Goal: Task Accomplishment & Management: Manage account settings

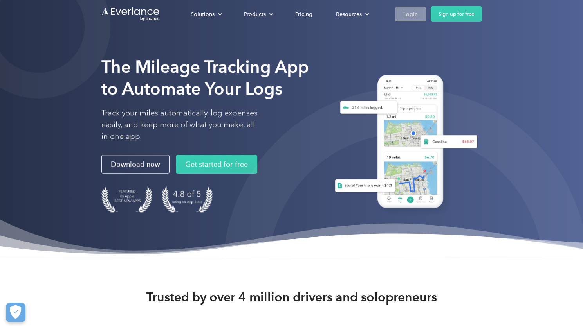
click at [405, 14] on div "Login" at bounding box center [410, 14] width 14 height 10
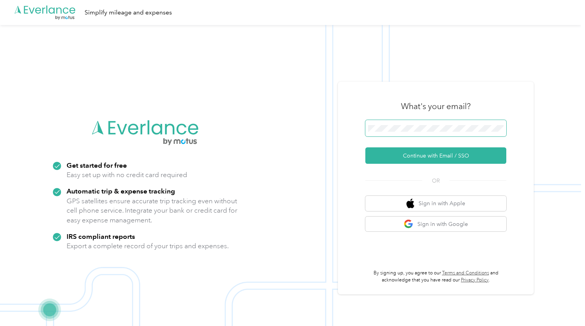
click at [401, 122] on span at bounding box center [435, 128] width 141 height 16
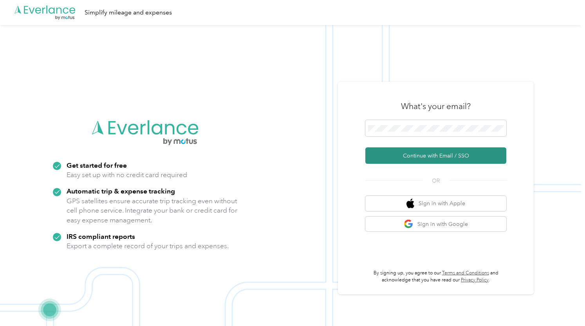
click at [410, 152] on button "Continue with Email / SSO" at bounding box center [435, 156] width 141 height 16
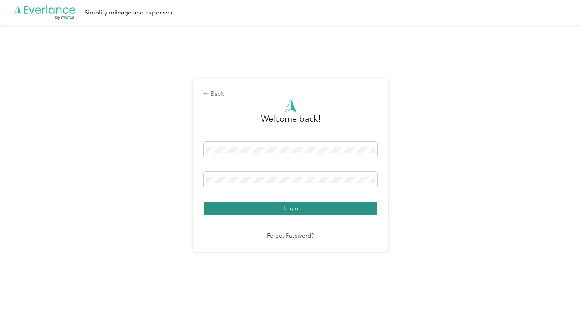
click at [285, 209] on button "Login" at bounding box center [291, 209] width 174 height 14
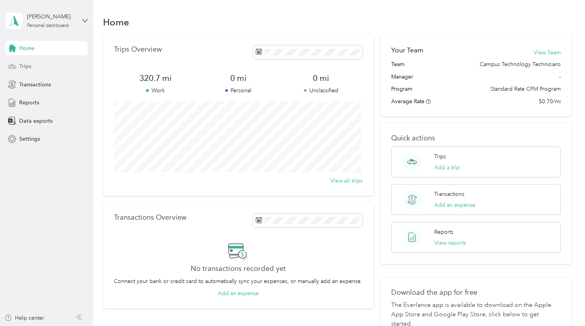
click at [23, 66] on span "Trips" at bounding box center [25, 66] width 12 height 8
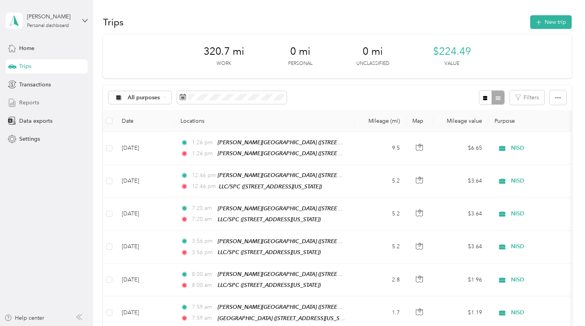
click at [42, 100] on div "Reports" at bounding box center [46, 103] width 82 height 14
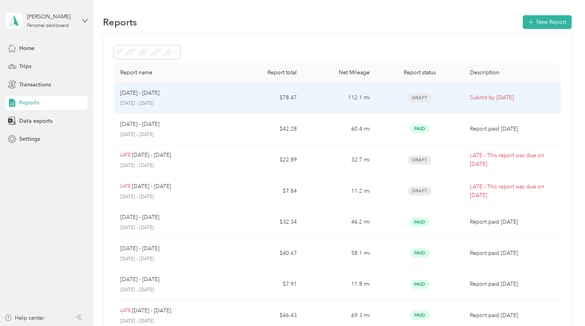
click at [229, 104] on td "Sep 1 - 30, 2025 September 1 - 30, 2025" at bounding box center [172, 98] width 117 height 31
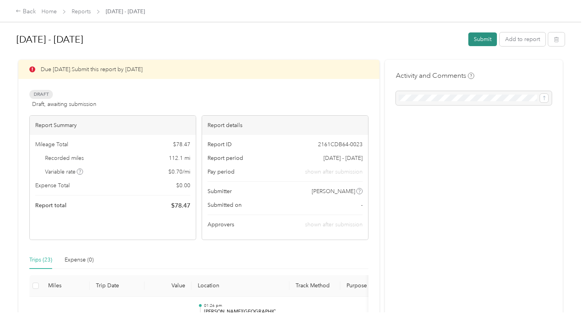
click at [476, 45] on button "Submit" at bounding box center [482, 39] width 29 height 14
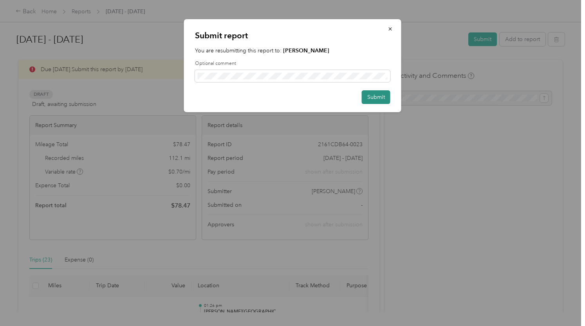
click at [363, 99] on button "Submit" at bounding box center [376, 97] width 29 height 14
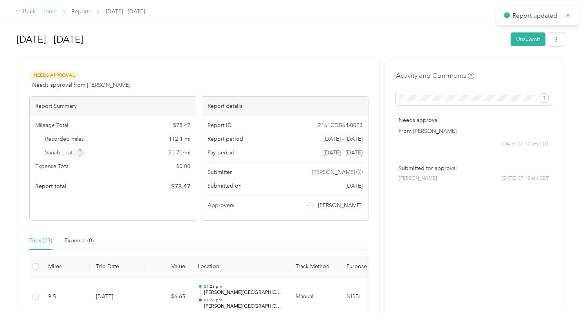
click at [53, 10] on link "Home" at bounding box center [48, 11] width 15 height 7
